Goal: Obtain resource: Obtain resource

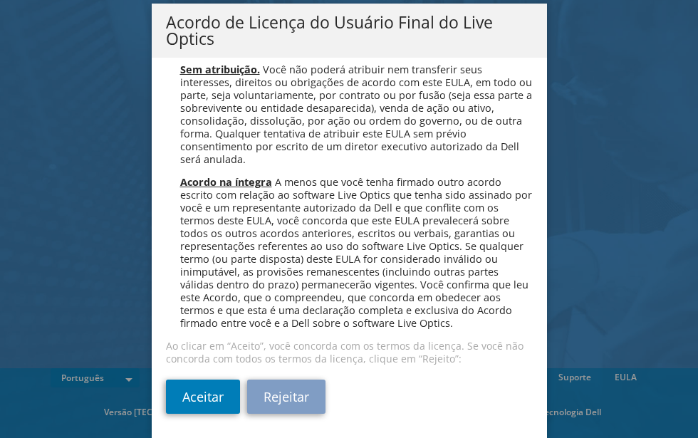
scroll to position [5746, 0]
click at [212, 393] on link "Aceitar" at bounding box center [203, 397] width 74 height 34
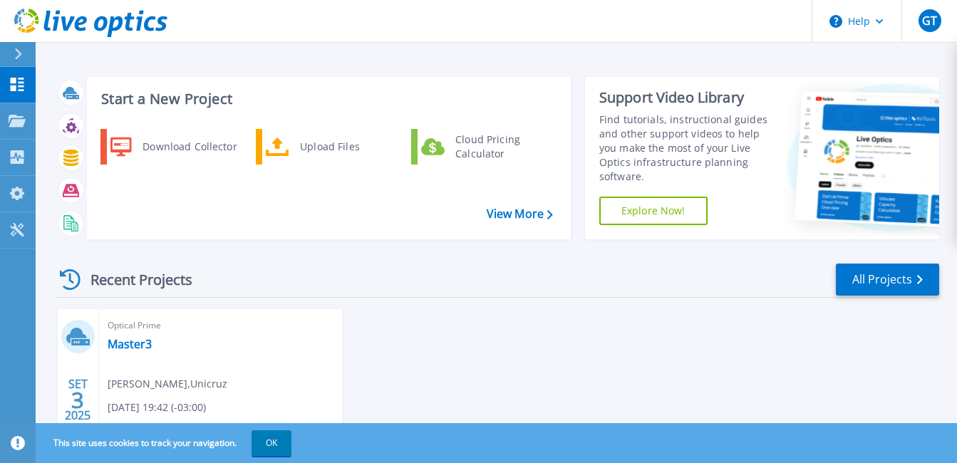
scroll to position [113, 0]
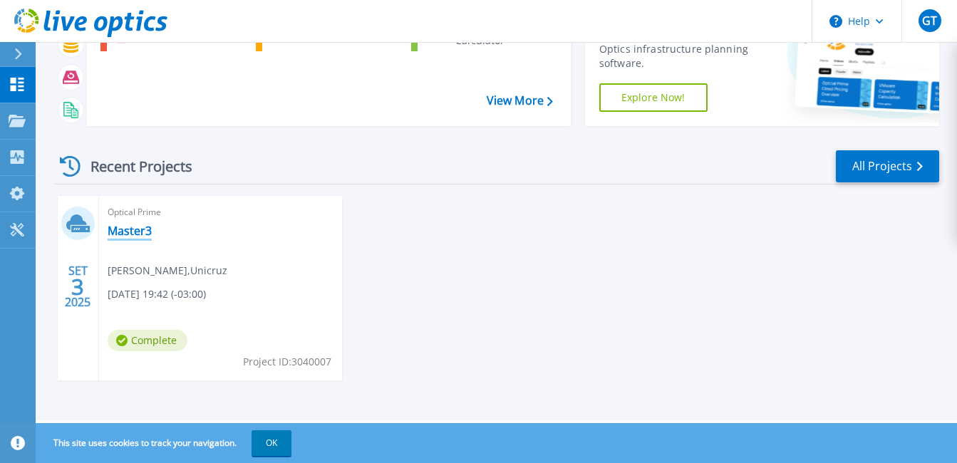
click at [133, 234] on link "Master3" at bounding box center [130, 231] width 44 height 14
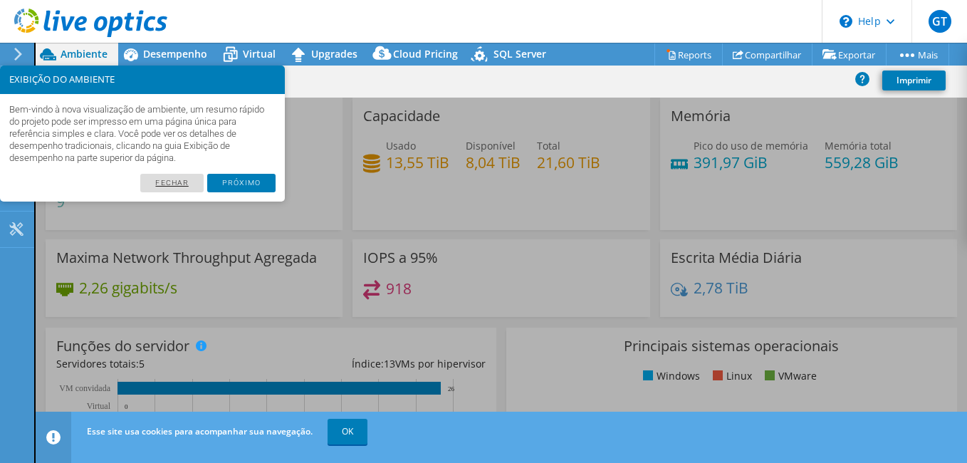
click at [188, 181] on link "Fechar" at bounding box center [171, 183] width 63 height 19
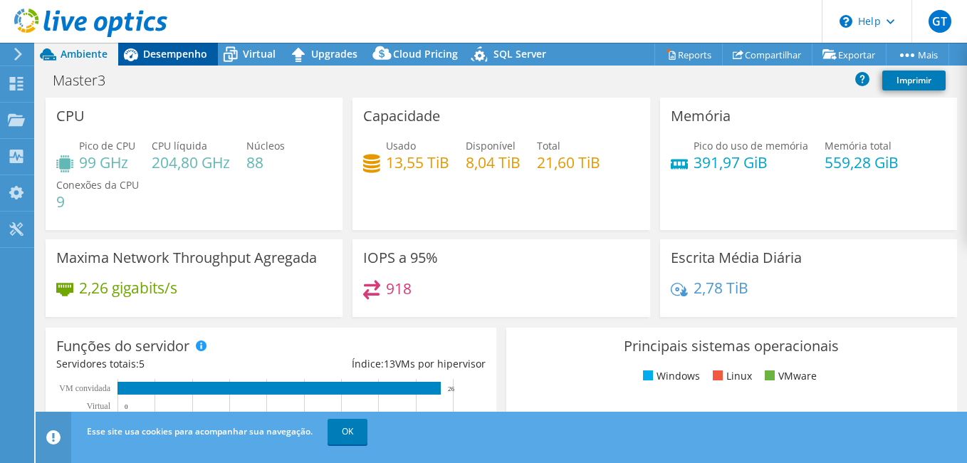
click at [181, 59] on span "Desempenho" at bounding box center [175, 54] width 64 height 14
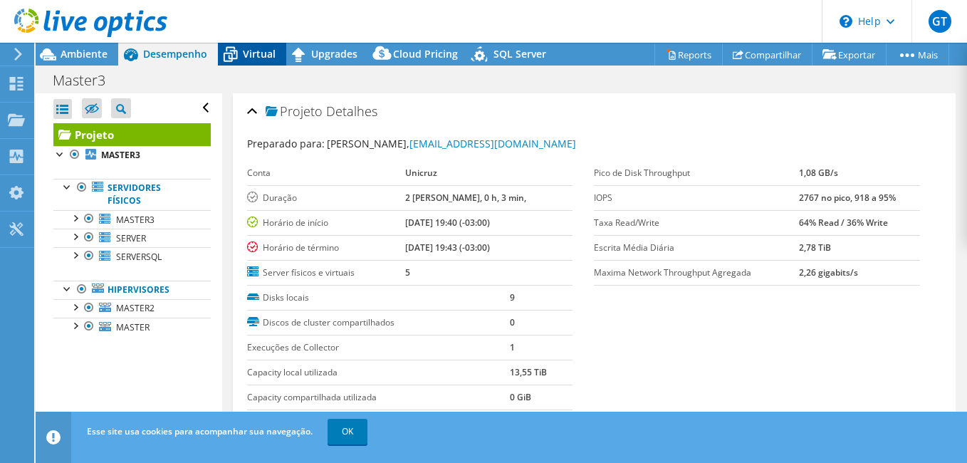
click at [244, 58] on span "Virtual" at bounding box center [259, 54] width 33 height 14
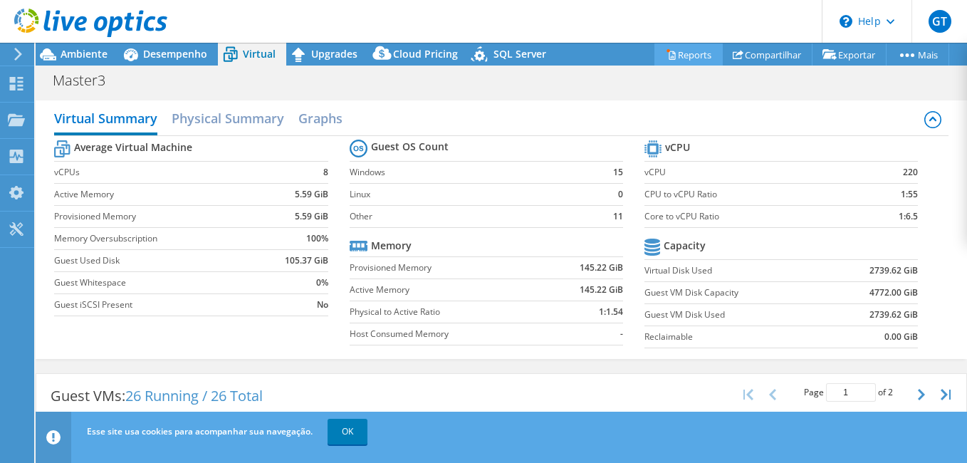
click at [674, 59] on link "Reports" at bounding box center [689, 54] width 68 height 22
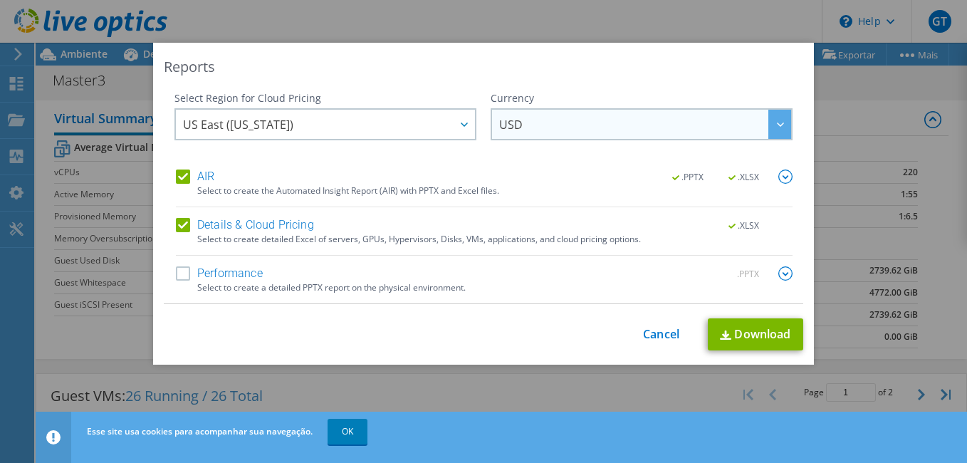
click at [536, 118] on span "USD" at bounding box center [645, 124] width 292 height 29
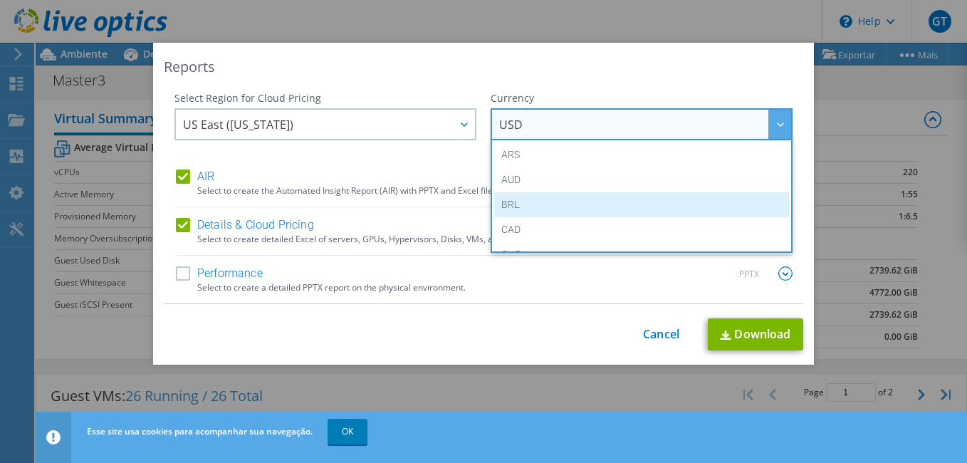
click at [510, 207] on li "BRL" at bounding box center [641, 204] width 295 height 25
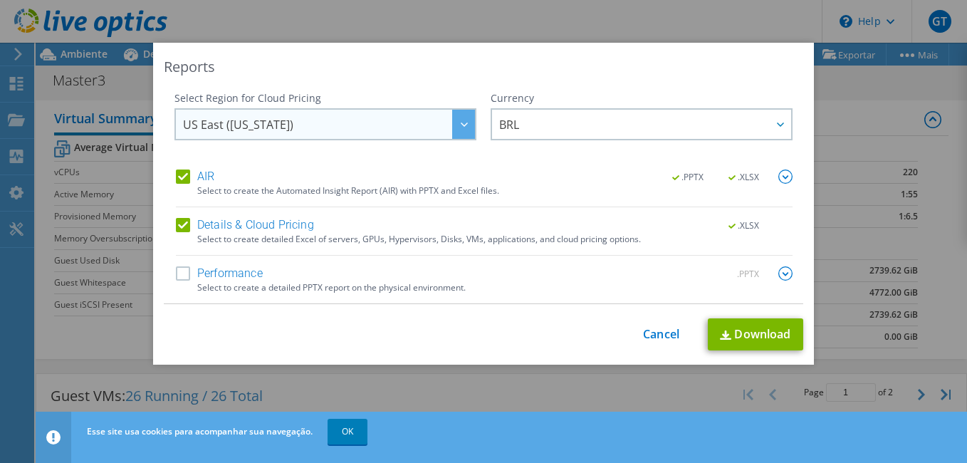
click at [460, 122] on div at bounding box center [463, 124] width 23 height 29
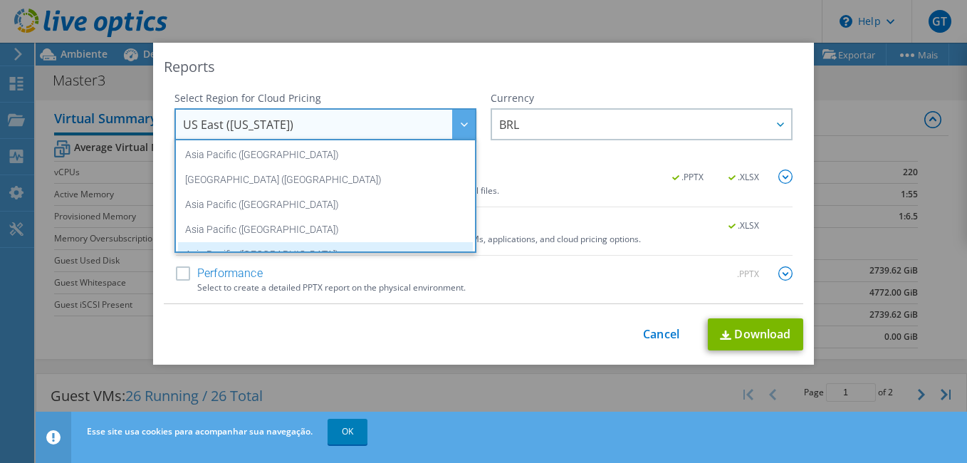
scroll to position [192, 0]
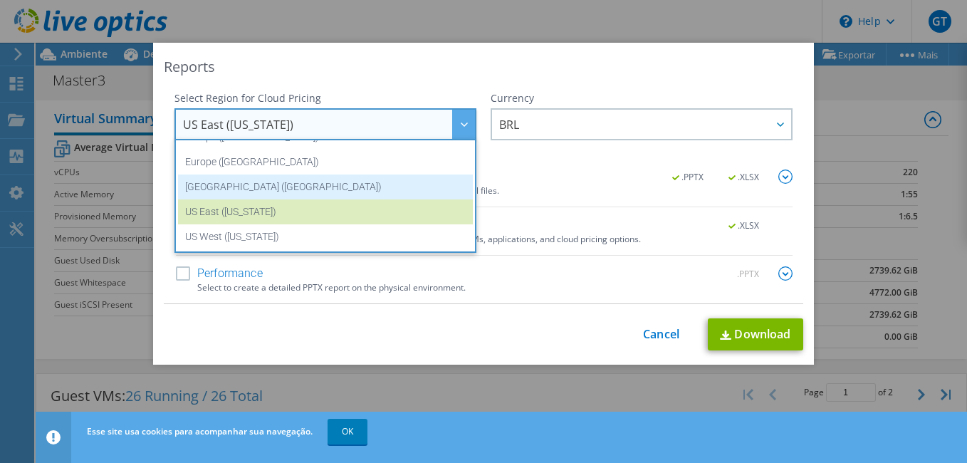
click at [267, 187] on li "South America (Sao Paulo)" at bounding box center [325, 187] width 295 height 25
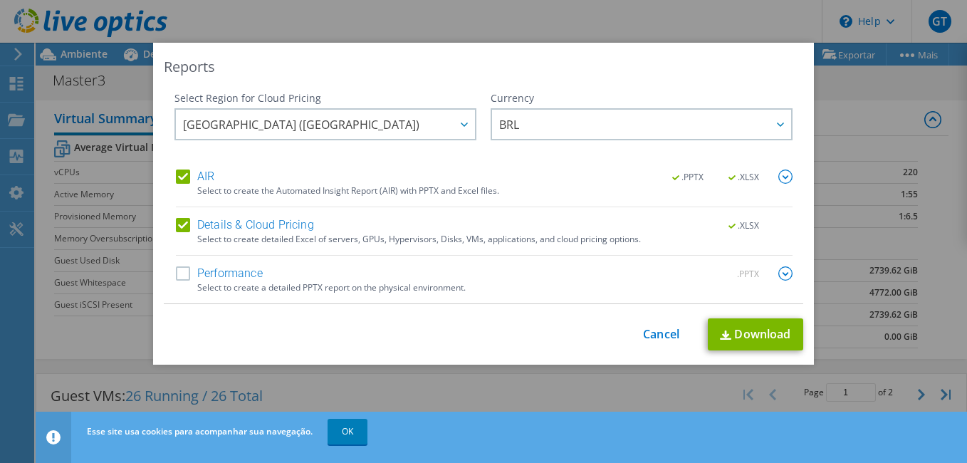
click at [177, 274] on label "Performance" at bounding box center [219, 273] width 87 height 14
click at [0, 0] on input "Performance" at bounding box center [0, 0] width 0 height 0
click at [754, 328] on link "Download" at bounding box center [755, 334] width 95 height 32
click at [660, 330] on link "Cancel" at bounding box center [661, 335] width 36 height 14
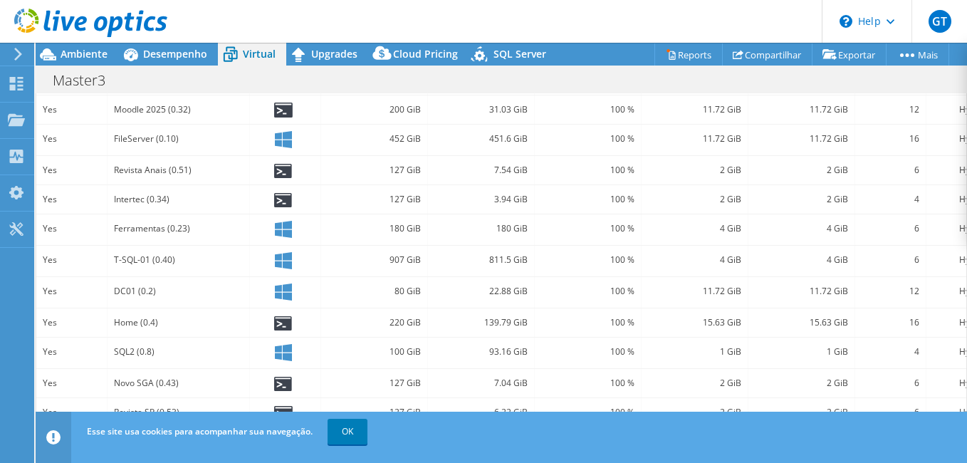
scroll to position [0, 0]
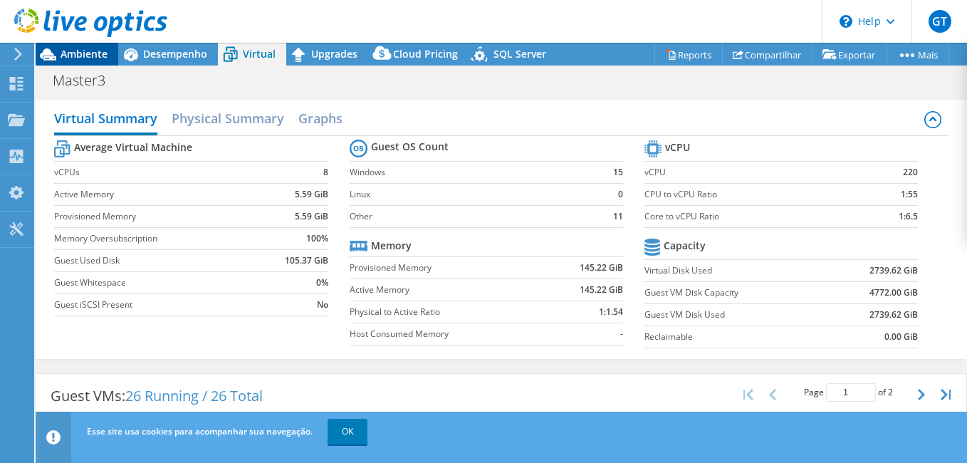
click at [66, 56] on span "Ambiente" at bounding box center [84, 54] width 47 height 14
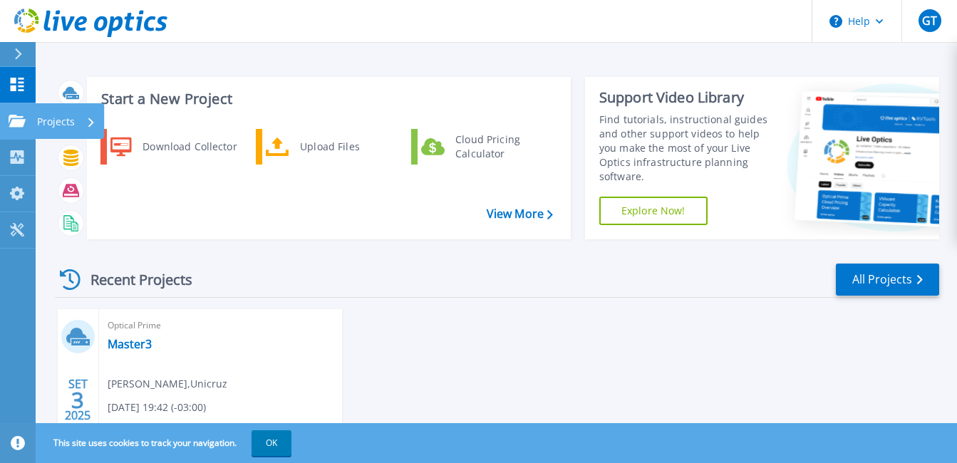
click at [71, 114] on p "Projects" at bounding box center [56, 121] width 38 height 37
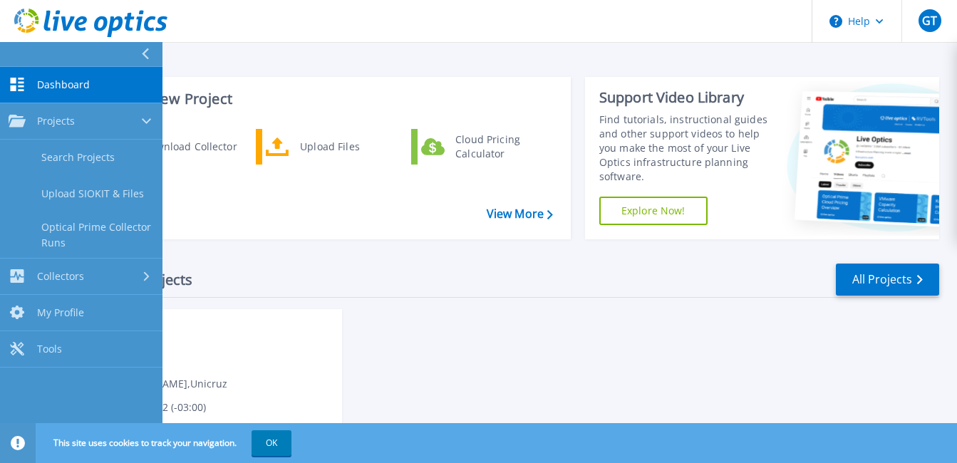
click at [307, 224] on div "Download Collector Upload Files Cloud Pricing Calculator" at bounding box center [327, 178] width 474 height 107
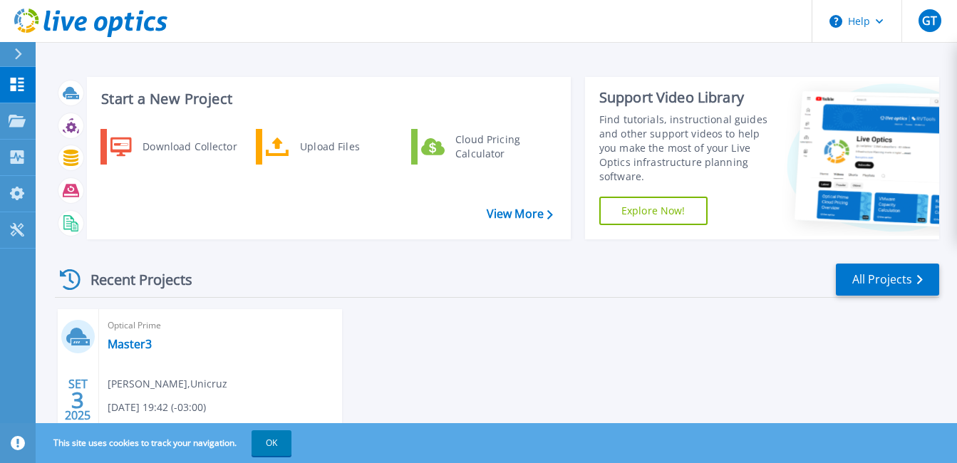
scroll to position [113, 0]
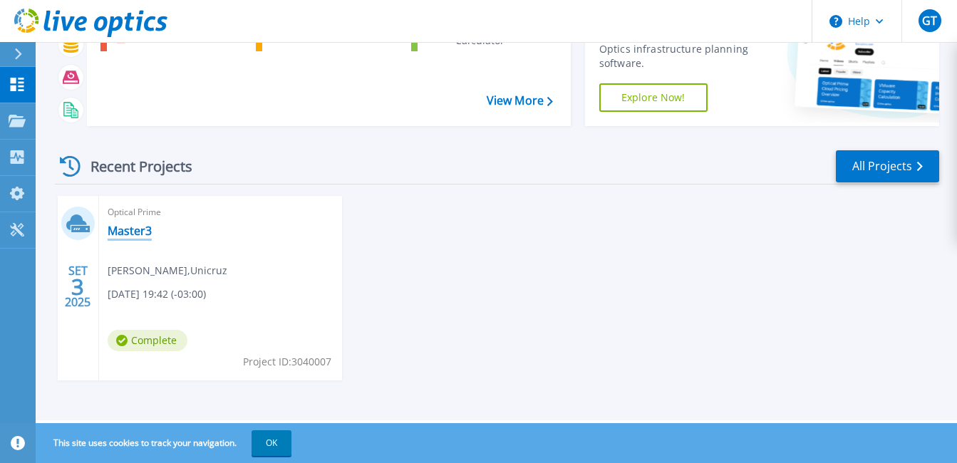
click at [130, 228] on link "Master3" at bounding box center [130, 231] width 44 height 14
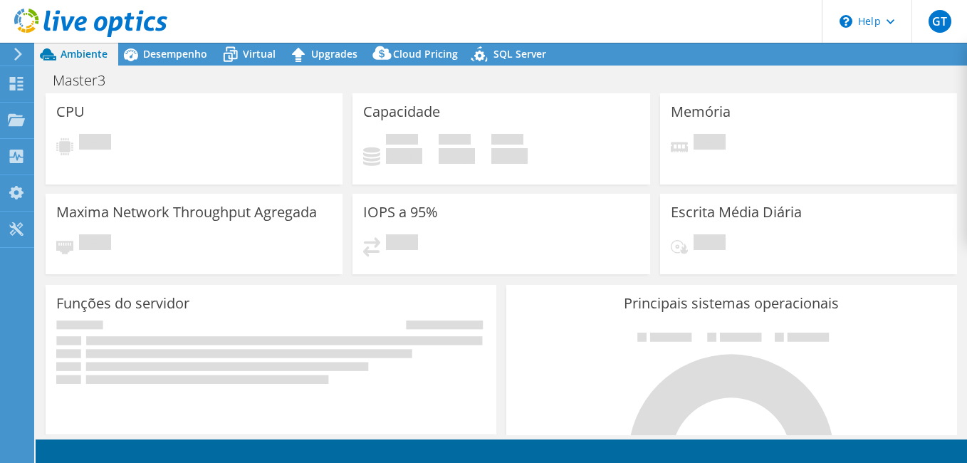
select select "SouthAmerica"
select select "BRL"
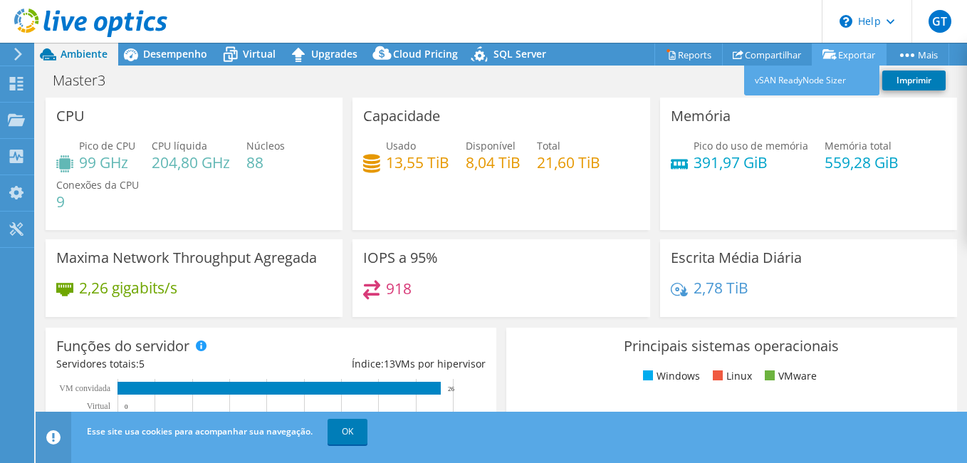
click at [845, 53] on link "Exportar" at bounding box center [849, 54] width 75 height 22
click at [797, 82] on link "vSAN ReadyNode Sizer" at bounding box center [811, 81] width 135 height 30
